Goal: Navigation & Orientation: Find specific page/section

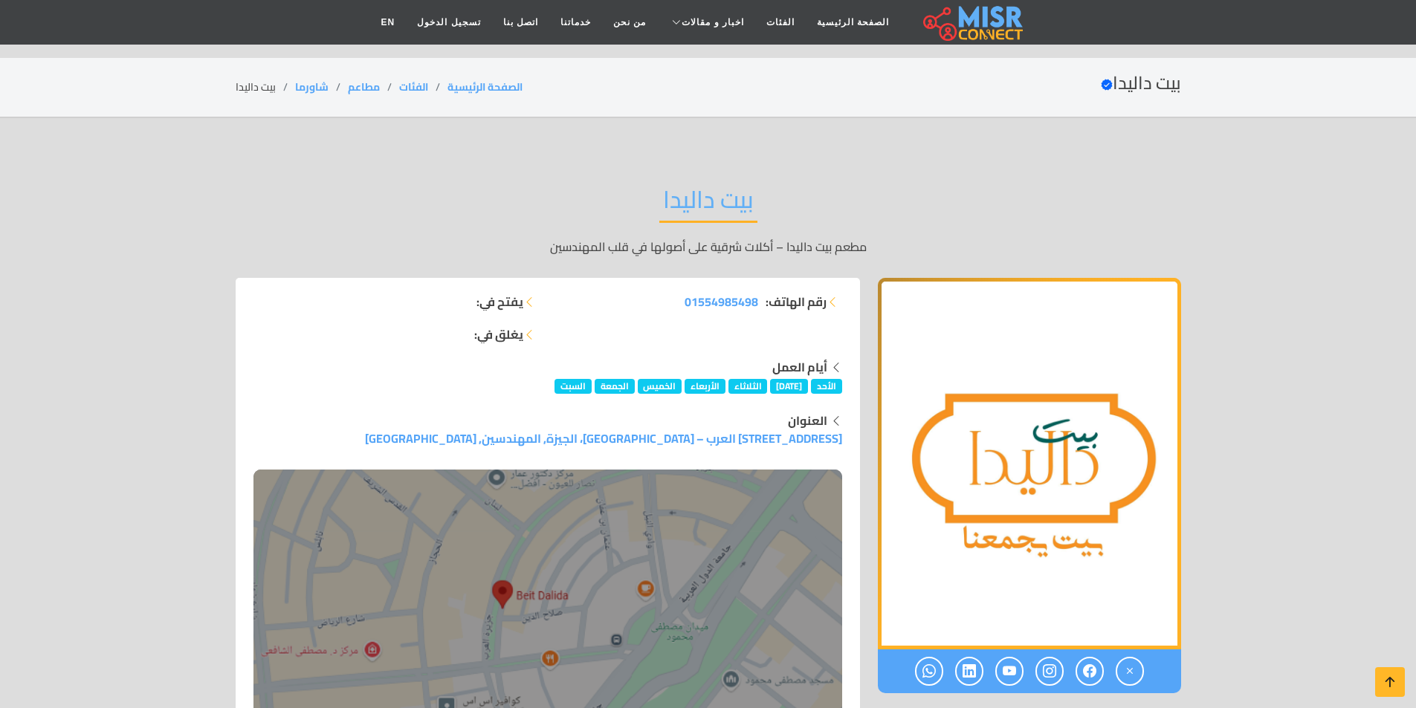
scroll to position [520, 0]
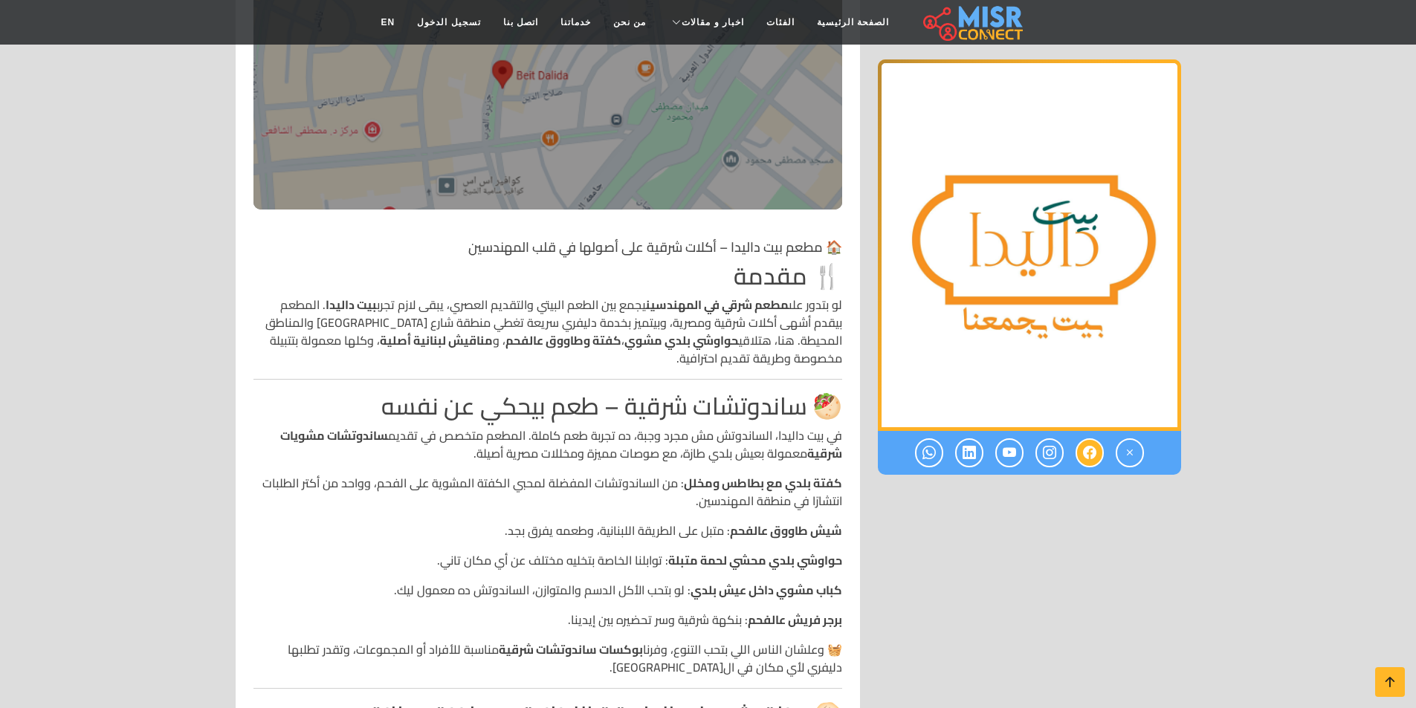
click at [1087, 459] on icon at bounding box center [1089, 453] width 13 height 25
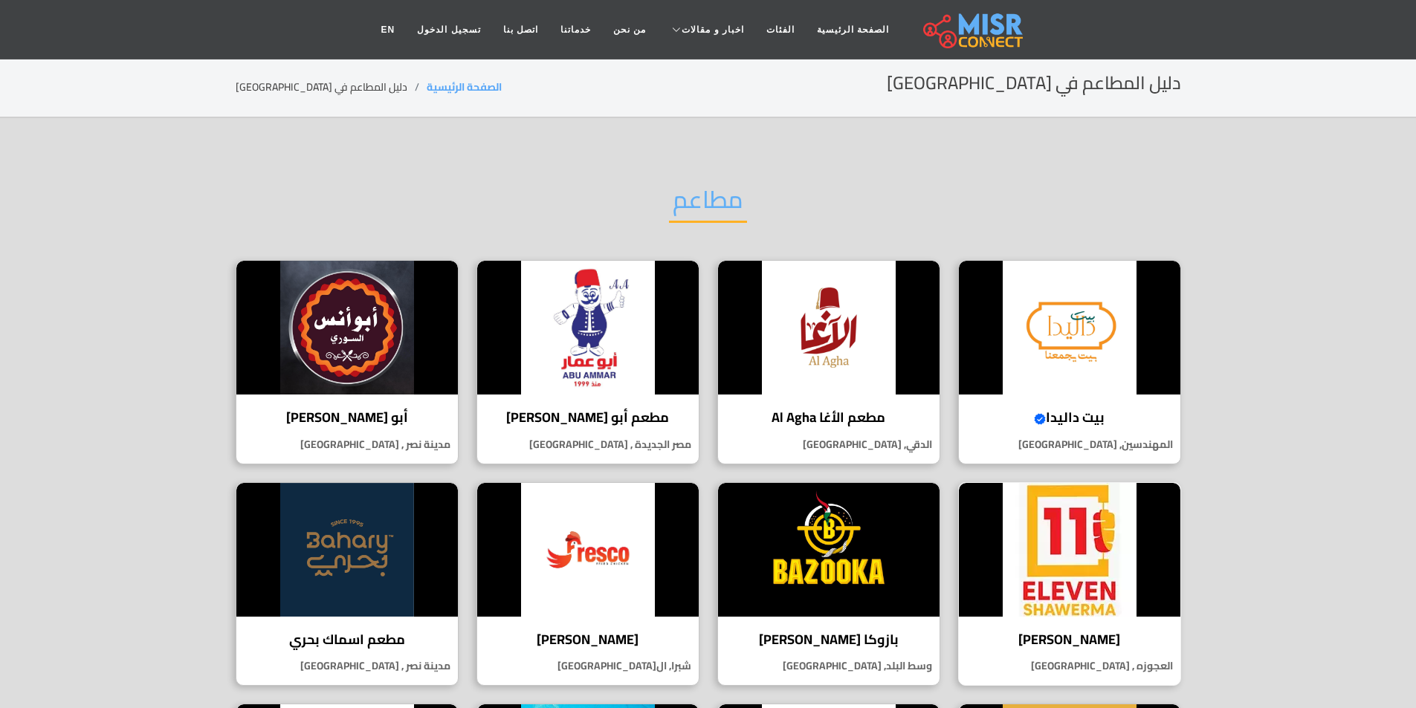
click at [1142, 568] on img at bounding box center [1069, 550] width 221 height 134
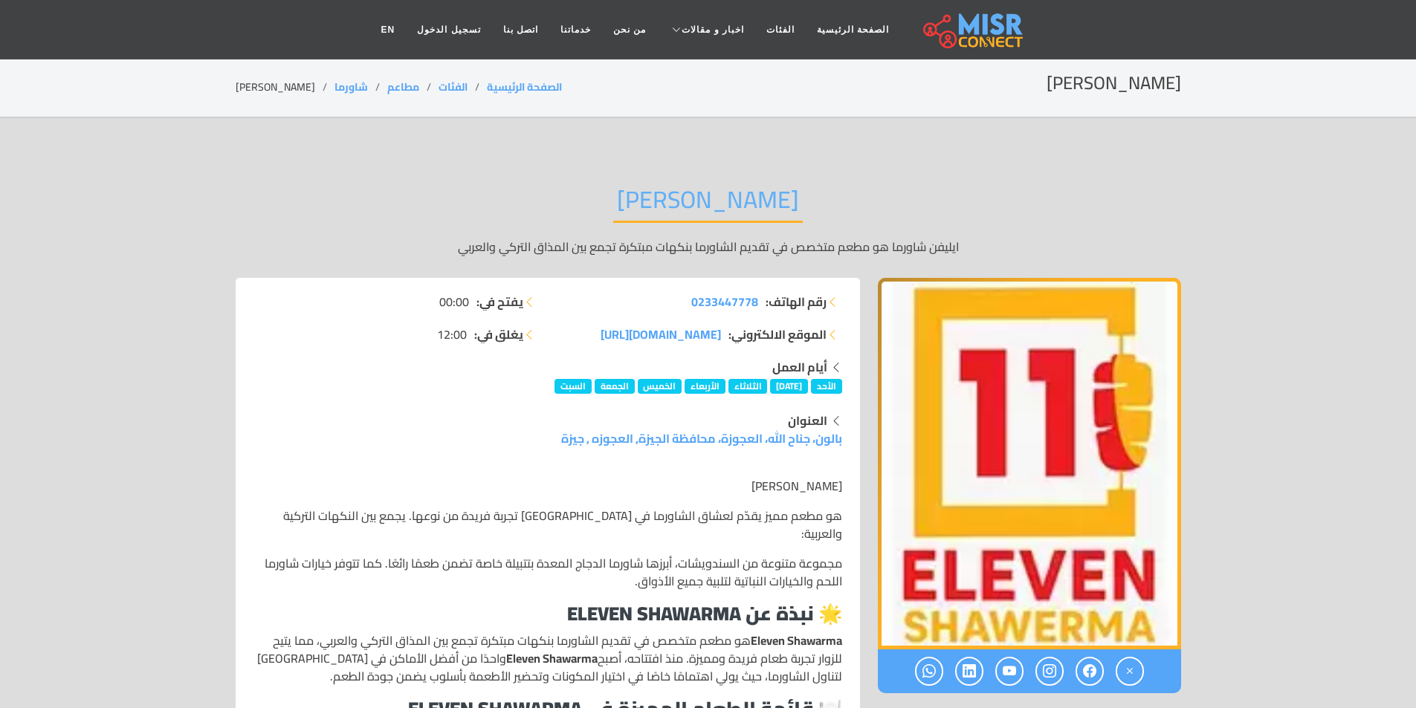
scroll to position [297, 0]
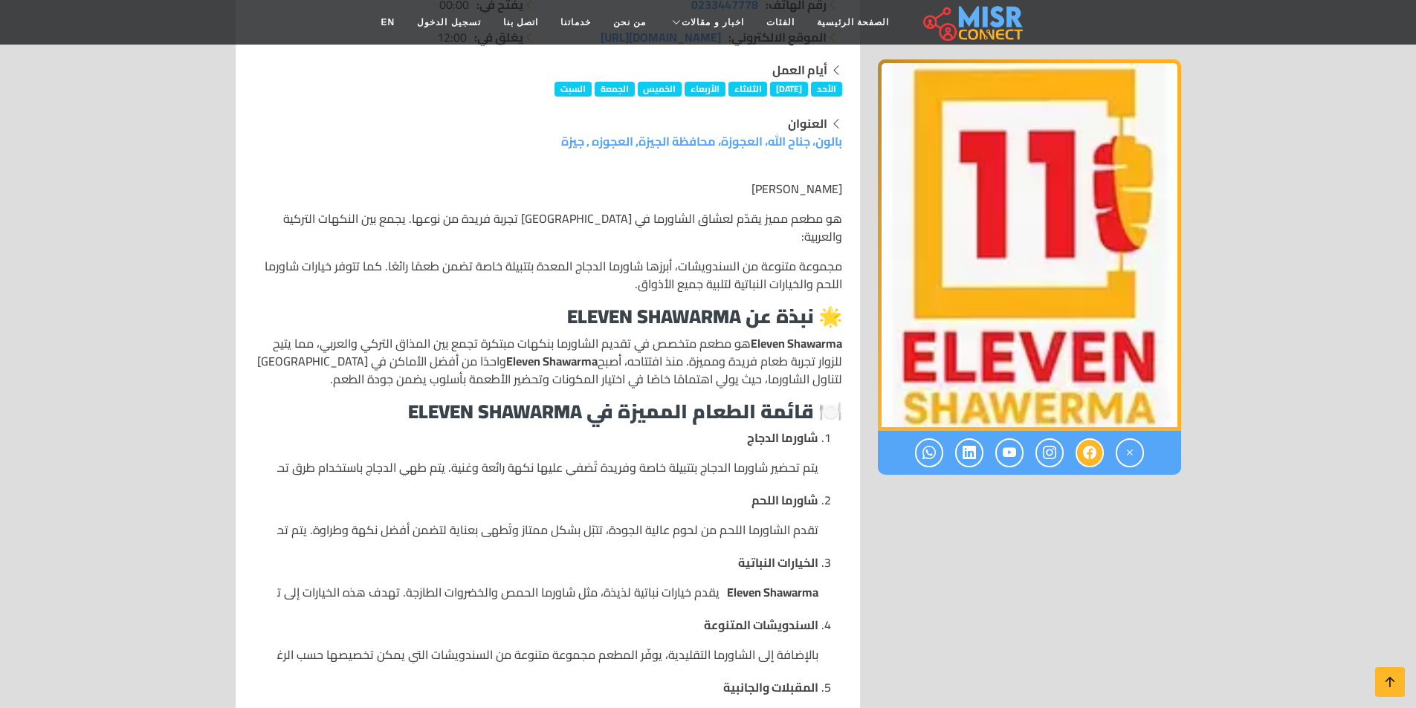
click at [1092, 453] on icon at bounding box center [1089, 453] width 13 height 25
